Goal: Task Accomplishment & Management: Complete application form

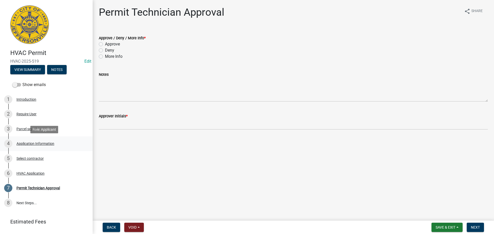
click at [44, 144] on div "Application Information" at bounding box center [35, 144] width 38 height 4
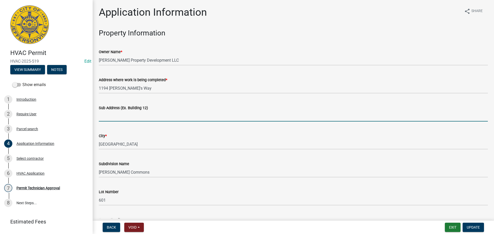
click at [134, 119] on input "Sub Address (Ex. Building 12)" at bounding box center [293, 116] width 389 height 11
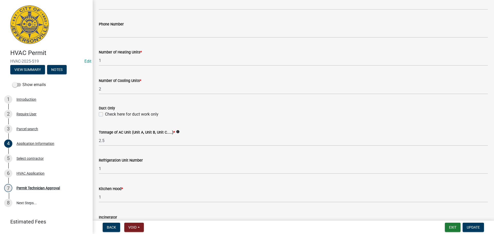
scroll to position [231, 0]
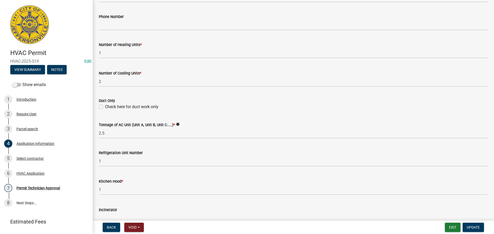
type input "1194 Dustin's Way"
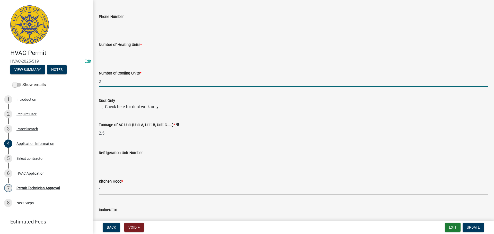
drag, startPoint x: 109, startPoint y: 83, endPoint x: 83, endPoint y: 84, distance: 26.0
click at [83, 84] on div "HVAC Permit HVAC-2025-519 Edit View Summary Notes Show emails 1 Introduction 2 …" at bounding box center [247, 117] width 494 height 234
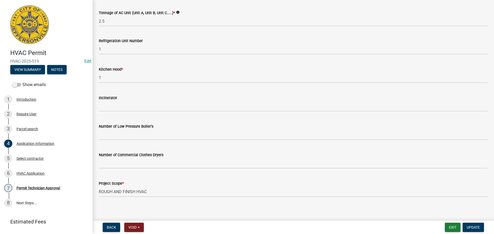
scroll to position [346, 0]
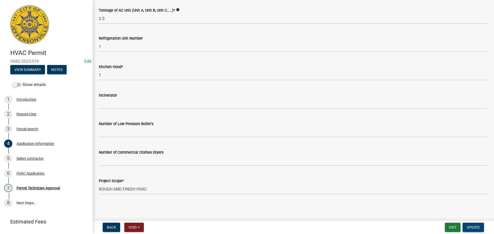
type input "1"
click at [473, 226] on span "Update" at bounding box center [472, 227] width 13 height 4
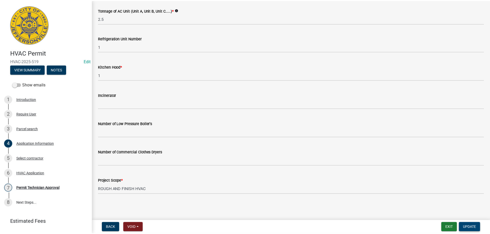
scroll to position [0, 0]
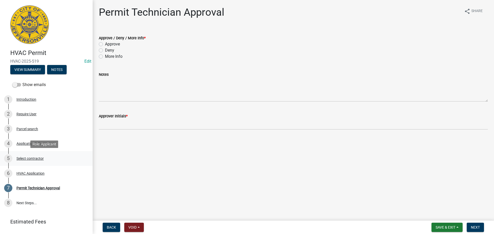
click at [31, 157] on div "Select contractor" at bounding box center [29, 159] width 27 height 4
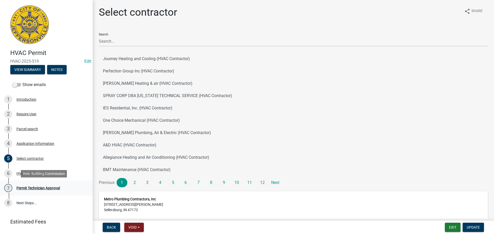
click at [35, 188] on div "Permit Technician Approval" at bounding box center [37, 188] width 43 height 4
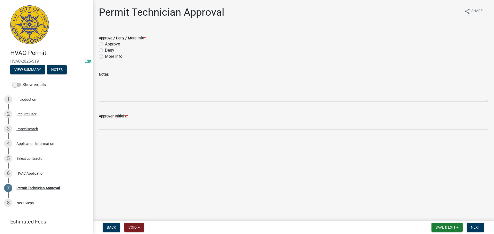
click at [120, 45] on div "Approve" at bounding box center [293, 44] width 389 height 6
click at [106, 43] on label "Approve" at bounding box center [112, 44] width 15 height 6
click at [106, 43] on input "Approve" at bounding box center [106, 42] width 3 height 3
radio input "true"
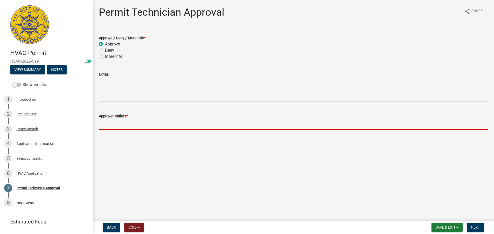
click at [114, 127] on input "Approver Initials *" at bounding box center [293, 124] width 389 height 11
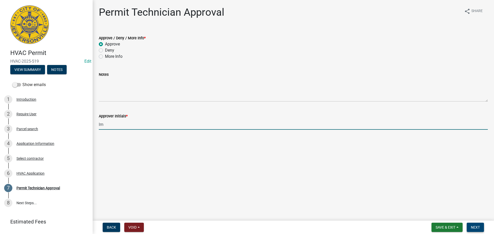
type input "lm"
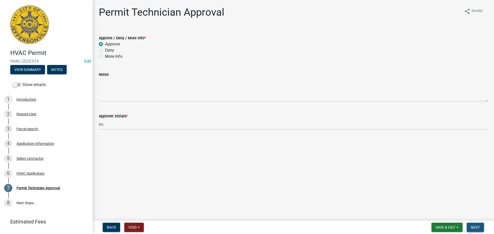
click at [479, 227] on span "Next" at bounding box center [475, 227] width 9 height 4
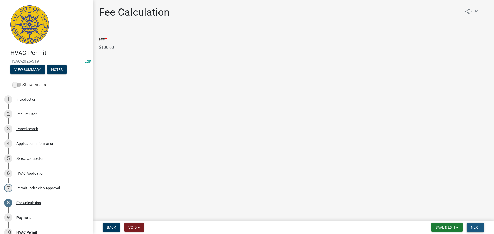
click at [479, 227] on span "Next" at bounding box center [475, 227] width 9 height 4
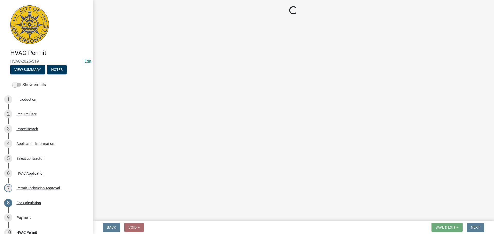
select select "3: 3"
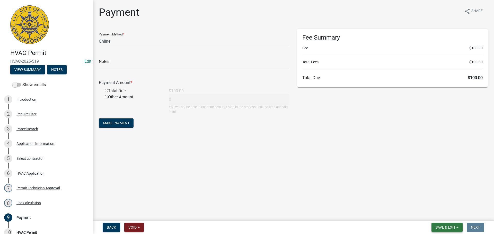
click at [454, 227] on span "Save & Exit" at bounding box center [445, 227] width 20 height 4
click at [447, 213] on button "Save & Exit" at bounding box center [441, 214] width 41 height 12
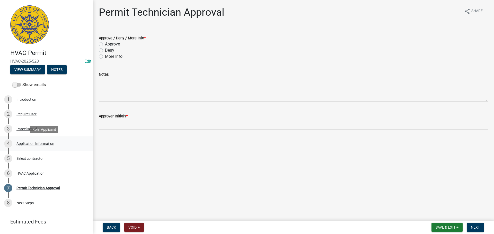
click at [26, 142] on div "Application Information" at bounding box center [35, 144] width 38 height 4
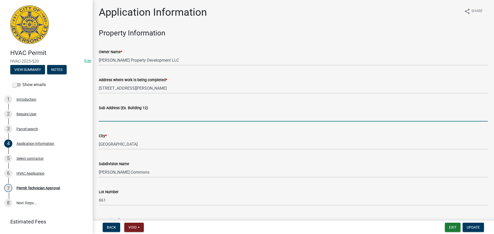
click at [119, 112] on input "Sub Address (Ex. Building 12)" at bounding box center [293, 116] width 389 height 11
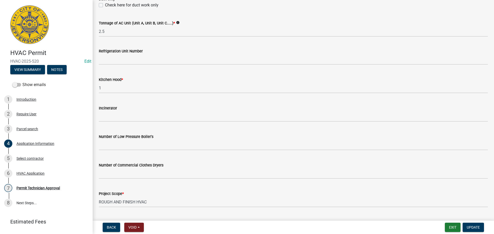
scroll to position [346, 0]
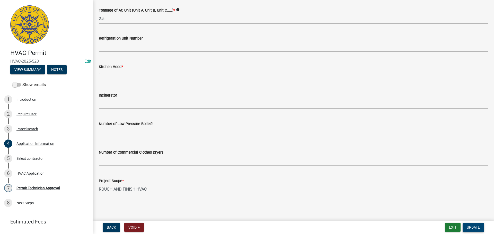
type input "[STREET_ADDRESS][PERSON_NAME]"
click at [476, 229] on span "Update" at bounding box center [472, 227] width 13 height 4
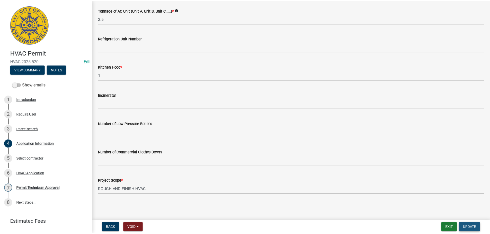
scroll to position [0, 0]
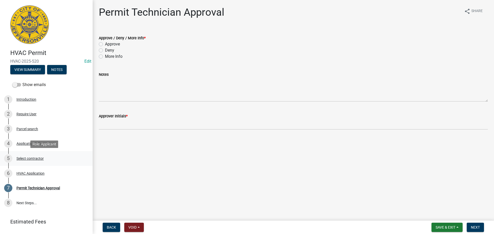
click at [28, 160] on div "Select contractor" at bounding box center [29, 159] width 27 height 4
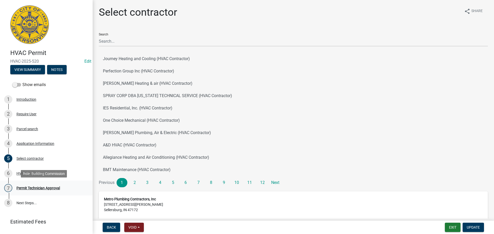
click at [31, 186] on div "Permit Technician Approval" at bounding box center [37, 188] width 43 height 4
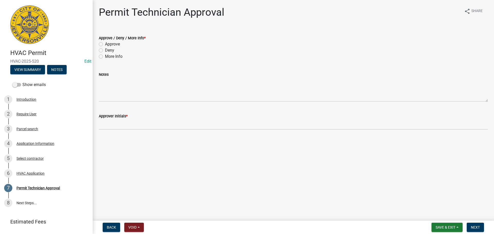
click at [111, 45] on label "Approve" at bounding box center [112, 44] width 15 height 6
click at [108, 44] on input "Approve" at bounding box center [106, 42] width 3 height 3
radio input "true"
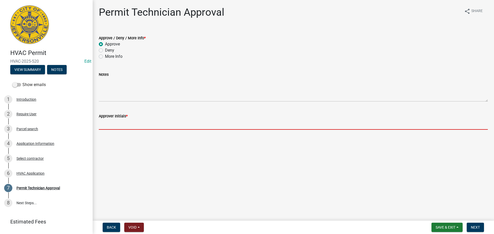
click at [116, 123] on input "Approver Initials *" at bounding box center [293, 124] width 389 height 11
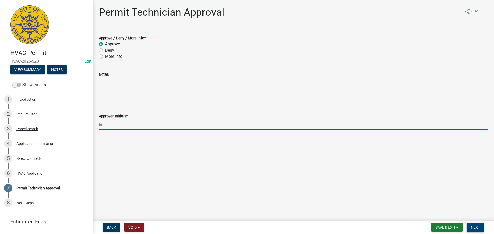
type input "lm"
click at [477, 228] on span "Next" at bounding box center [475, 227] width 9 height 4
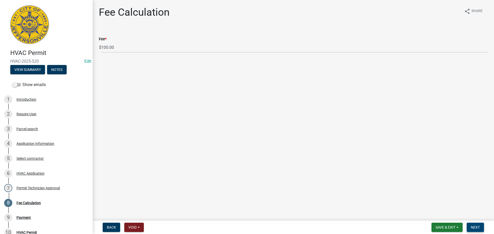
click at [471, 226] on span "Next" at bounding box center [475, 227] width 9 height 4
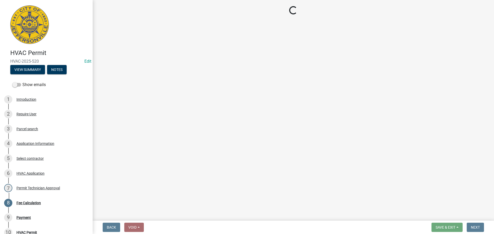
select select "3: 3"
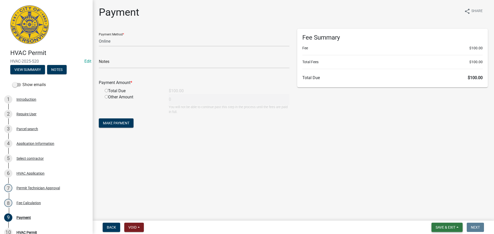
click at [447, 226] on span "Save & Exit" at bounding box center [445, 227] width 20 height 4
click at [446, 215] on button "Save & Exit" at bounding box center [441, 214] width 41 height 12
